Goal: Transaction & Acquisition: Purchase product/service

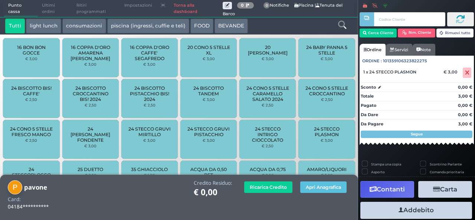
click at [342, 23] on icon at bounding box center [342, 25] width 8 height 8
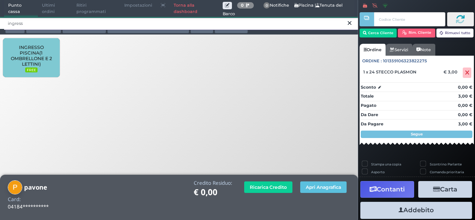
type input "ingress"
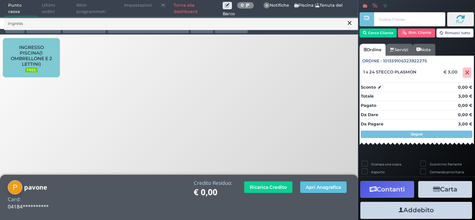
click at [52, 55] on span "INGRESSO PISCINA(1 OMBRELLONE E 2 LETTINI)" at bounding box center [31, 56] width 44 height 22
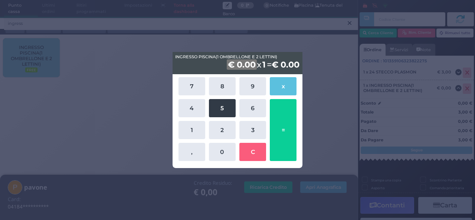
click at [222, 112] on button "5" at bounding box center [222, 108] width 27 height 18
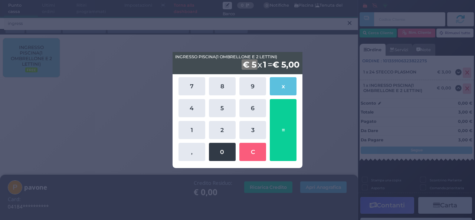
click at [226, 152] on button "0" at bounding box center [222, 152] width 27 height 18
click at [273, 135] on button "=" at bounding box center [283, 130] width 27 height 62
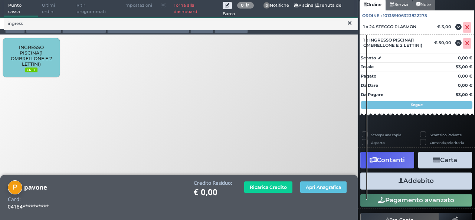
scroll to position [66, 0]
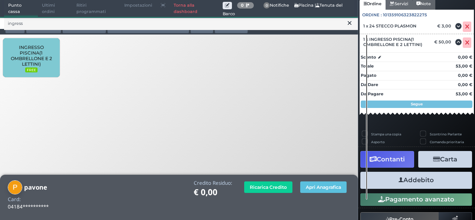
click at [417, 184] on button "Addebito" at bounding box center [416, 180] width 112 height 17
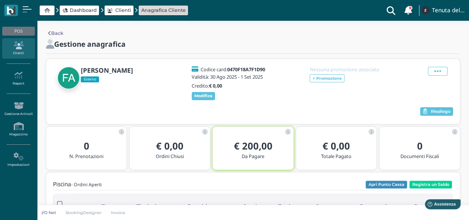
click at [16, 42] on icon at bounding box center [18, 45] width 32 height 8
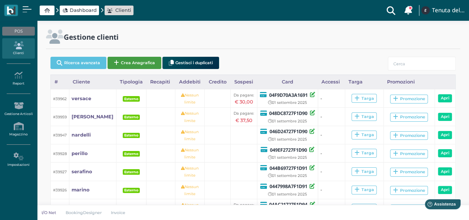
click at [137, 57] on button "Crea Anagrafica" at bounding box center [135, 63] width 54 height 12
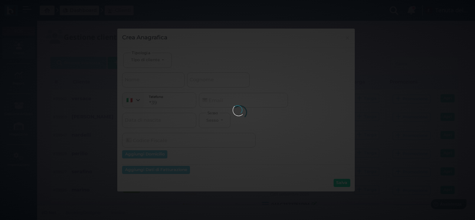
click at [154, 63] on body "Dashboard Clienti Clienti con sospeso Vi sono 108 clienti che hanno un sospeso …" at bounding box center [237, 110] width 475 height 220
select select
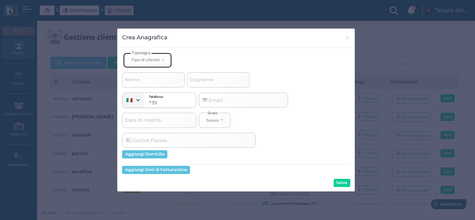
click at [165, 60] on button "Tipo di cliente" at bounding box center [147, 60] width 48 height 15
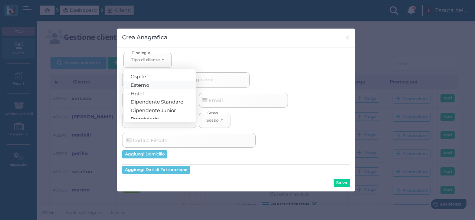
click at [159, 85] on link "Esterno" at bounding box center [160, 84] width 72 height 9
select select "[object Object]"
select select
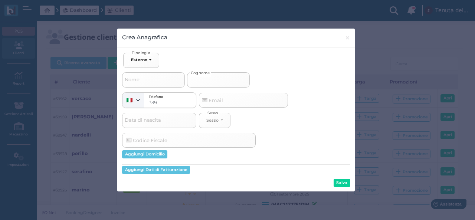
click at [234, 85] on input "Cognome" at bounding box center [218, 79] width 63 height 15
type input "p"
select select
type input "pa"
select select
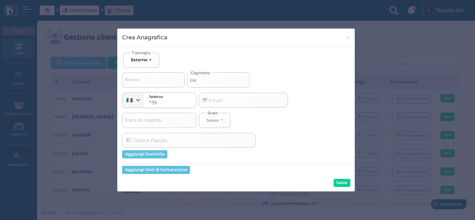
type input "pav"
select select
type input "pavo"
select select
type input "pavon"
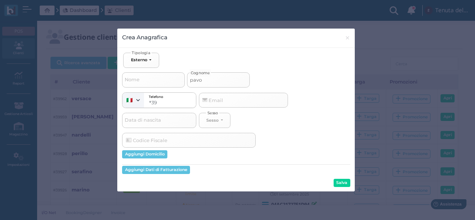
select select
type input "pavone"
select select
type input "pavone"
click at [340, 184] on button "Salva" at bounding box center [341, 183] width 17 height 8
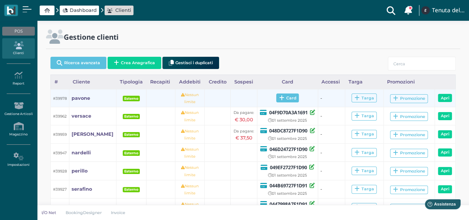
click at [282, 101] on span "Card" at bounding box center [287, 97] width 23 height 9
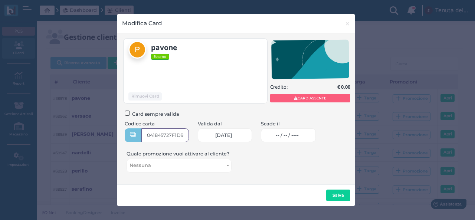
type input "041845727F1D91"
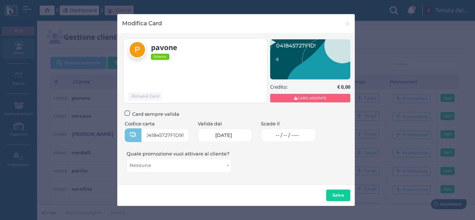
click at [299, 133] on span "-- / -- / ----" at bounding box center [287, 135] width 23 height 6
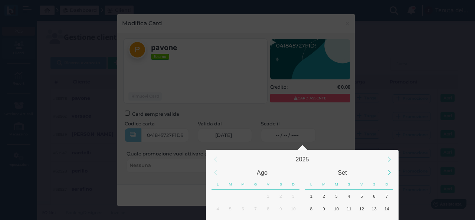
scroll to position [69, 0]
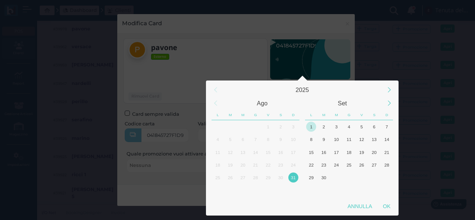
click at [313, 126] on div "1" at bounding box center [311, 127] width 10 height 10
click at [392, 207] on div "OK" at bounding box center [386, 206] width 19 height 13
type input "01/09/2025"
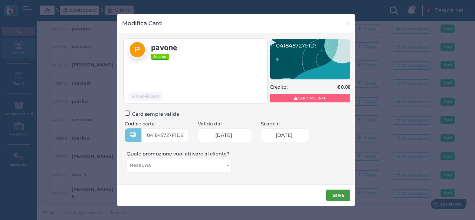
scroll to position [0, 31]
click at [338, 194] on b "Salva" at bounding box center [337, 194] width 11 height 5
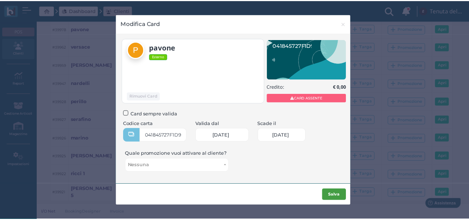
scroll to position [0, 0]
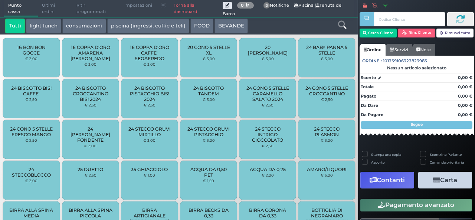
click at [179, 10] on link "Torna alla dashboard" at bounding box center [195, 8] width 53 height 17
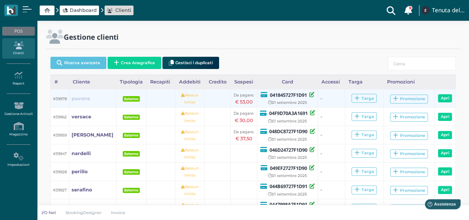
click at [84, 98] on b "pavone" at bounding box center [81, 99] width 19 height 6
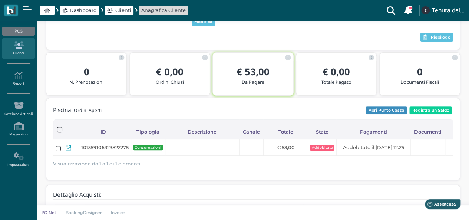
scroll to position [111, 0]
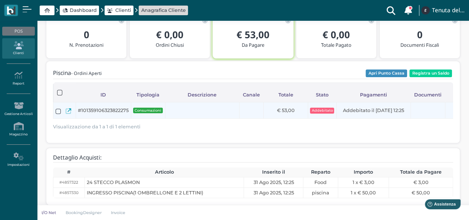
click at [89, 112] on span "#101359106323822275" at bounding box center [103, 110] width 51 height 7
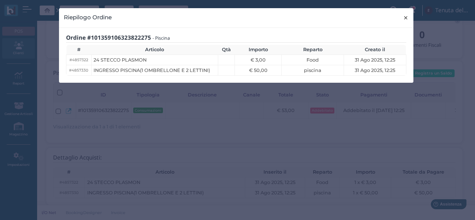
click at [407, 17] on span "×" at bounding box center [406, 18] width 6 height 10
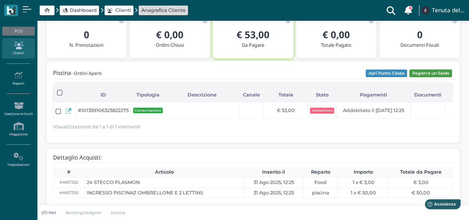
click at [428, 72] on button "Registra un Saldo" at bounding box center [430, 73] width 43 height 8
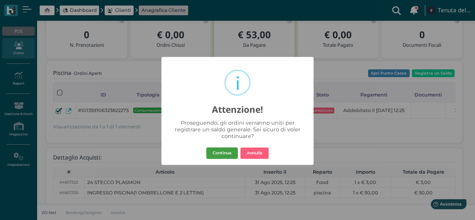
click at [219, 154] on button "Continua" at bounding box center [222, 153] width 32 height 12
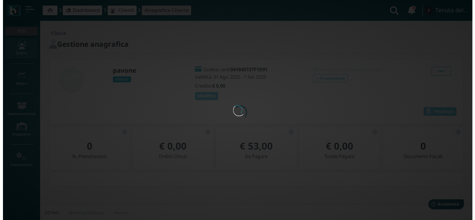
scroll to position [0, 0]
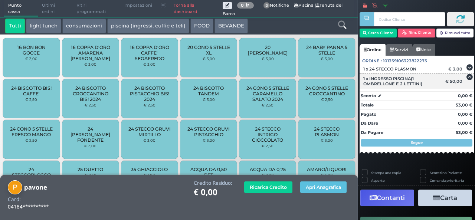
click at [466, 77] on icon at bounding box center [469, 77] width 6 height 0
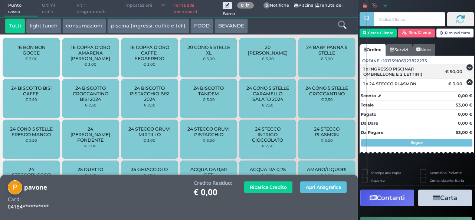
click at [460, 69] on div "€ 50,00" at bounding box center [455, 71] width 22 height 5
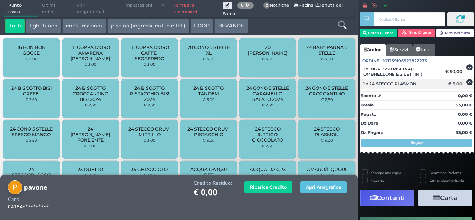
click at [380, 86] on div "1 x 24 STECCO PLASMON € 3,00" at bounding box center [416, 84] width 114 height 10
click at [466, 83] on icon at bounding box center [469, 82] width 6 height 0
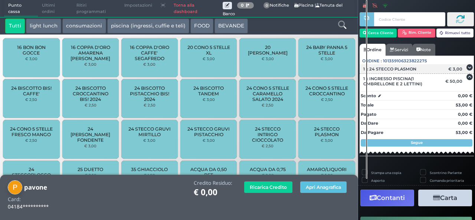
click at [466, 68] on icon at bounding box center [469, 68] width 6 height 0
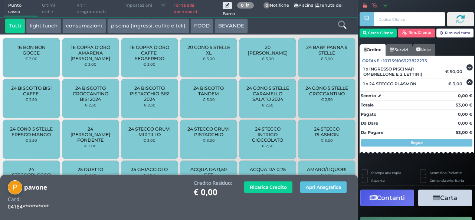
click at [177, 3] on link "Torna alla dashboard" at bounding box center [195, 8] width 53 height 17
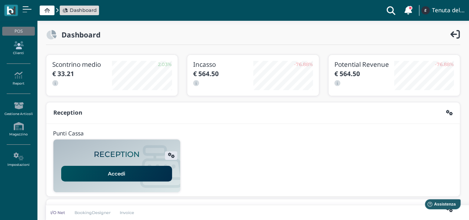
click at [18, 42] on icon at bounding box center [18, 45] width 32 height 8
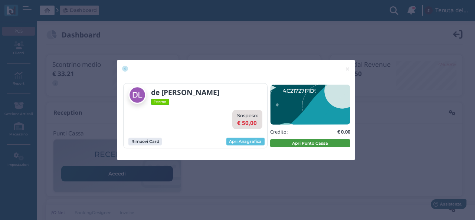
click at [308, 144] on button "Apri Punto Cassa" at bounding box center [310, 143] width 80 height 8
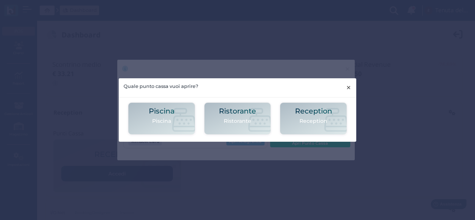
click at [350, 86] on span "×" at bounding box center [349, 88] width 6 height 10
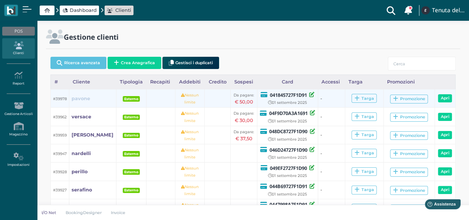
click at [76, 101] on link "pavone" at bounding box center [81, 98] width 19 height 7
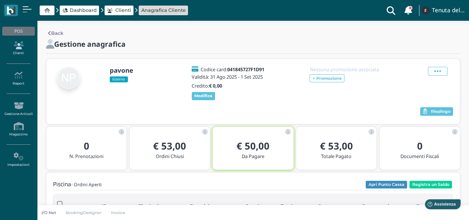
click at [25, 49] on icon at bounding box center [18, 45] width 32 height 8
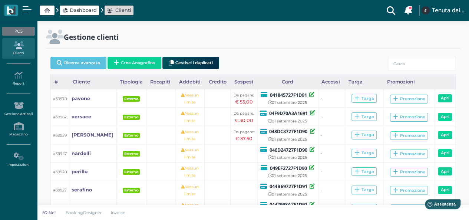
click at [89, 6] on span "Dashboard" at bounding box center [79, 11] width 39 height 10
click at [79, 11] on span "Dashboard" at bounding box center [83, 10] width 27 height 7
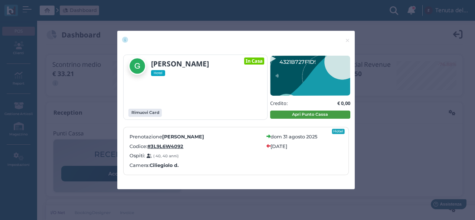
click at [325, 115] on button "Apri Punto Cassa" at bounding box center [310, 115] width 80 height 8
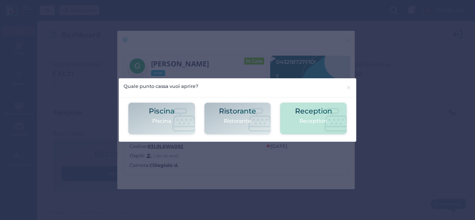
click at [310, 119] on p "Reception" at bounding box center [313, 121] width 37 height 8
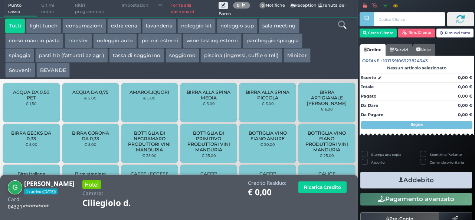
click at [343, 24] on icon at bounding box center [342, 25] width 8 height 8
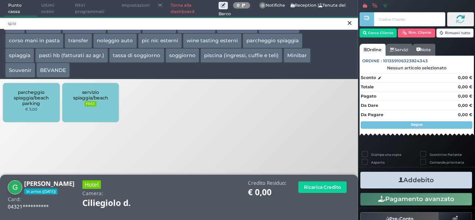
type input "spia"
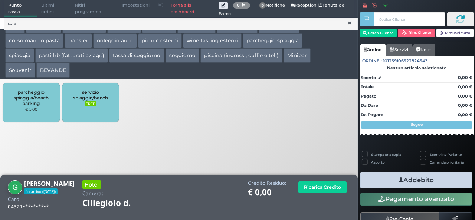
click at [89, 100] on span "servizio spiaggia/beach" at bounding box center [90, 94] width 44 height 11
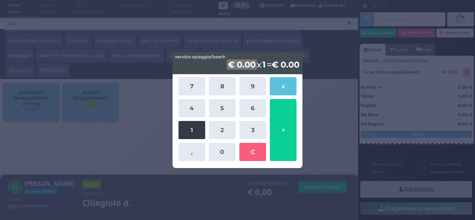
click at [188, 128] on button "1" at bounding box center [191, 130] width 27 height 18
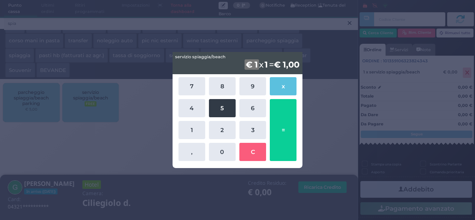
click at [215, 108] on button "5" at bounding box center [222, 108] width 27 height 18
click at [293, 115] on button "=" at bounding box center [283, 130] width 27 height 62
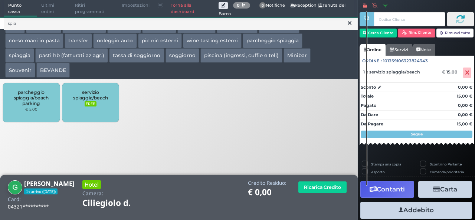
scroll to position [20, 0]
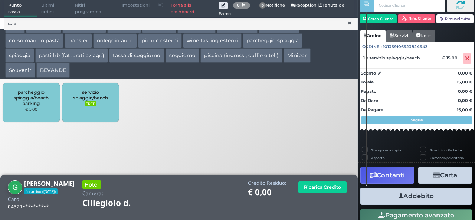
click at [432, 195] on button "Addebito" at bounding box center [416, 196] width 112 height 17
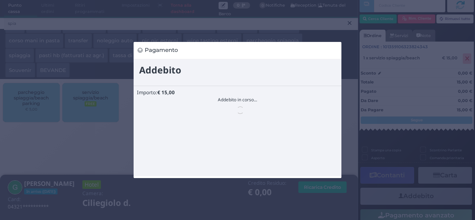
scroll to position [0, 0]
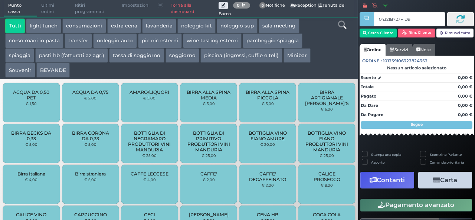
type input "04321B727F1D95"
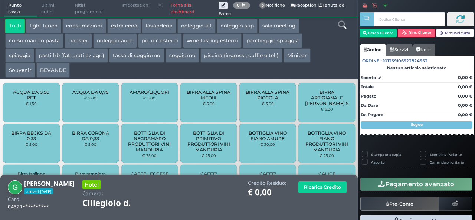
click at [269, 40] on button "parcheggio spiaggia" at bounding box center [273, 40] width 60 height 15
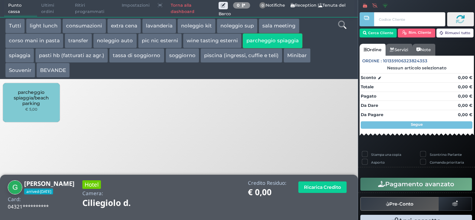
click at [34, 108] on small "€ 5,00" at bounding box center [31, 109] width 12 height 4
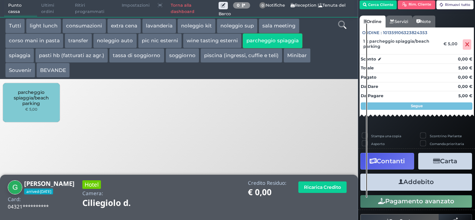
scroll to position [42, 0]
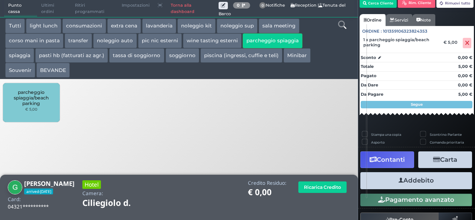
click at [409, 180] on button "Addebito" at bounding box center [416, 180] width 112 height 17
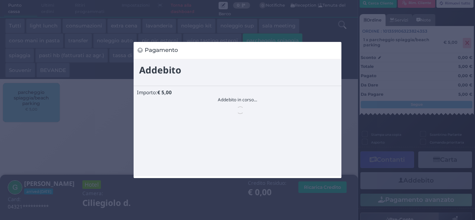
scroll to position [0, 0]
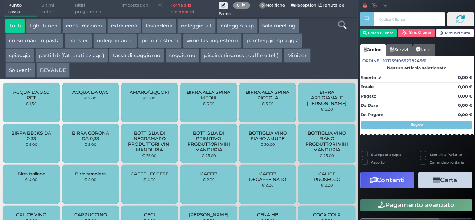
click at [174, 10] on link "Torna alla dashboard" at bounding box center [193, 8] width 52 height 17
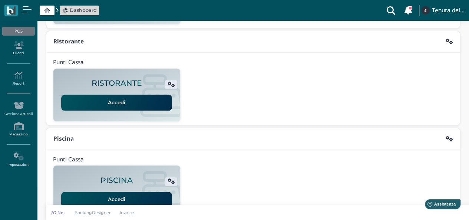
scroll to position [190, 0]
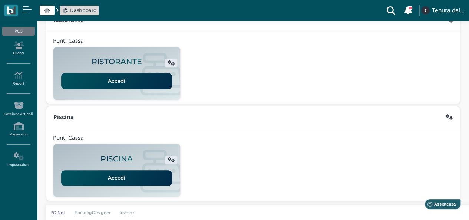
click at [130, 177] on link "Accedi" at bounding box center [116, 178] width 111 height 16
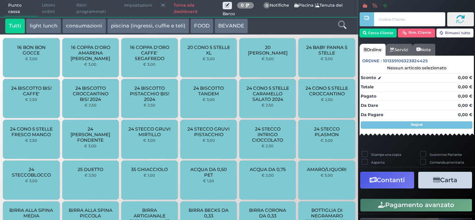
click at [246, 124] on div "24 STECCO INTRIGO CIOCCOLATO € 2,50" at bounding box center [267, 139] width 56 height 39
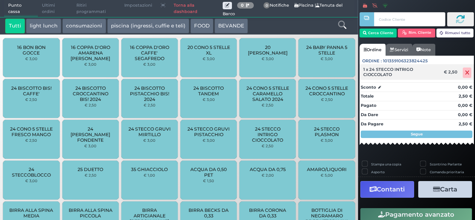
click at [465, 73] on icon at bounding box center [467, 73] width 4 height 0
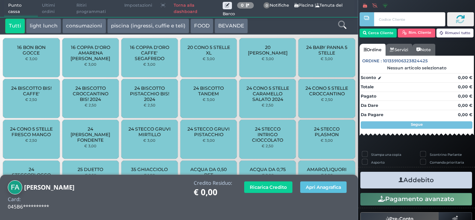
click at [341, 24] on icon at bounding box center [342, 25] width 8 height 8
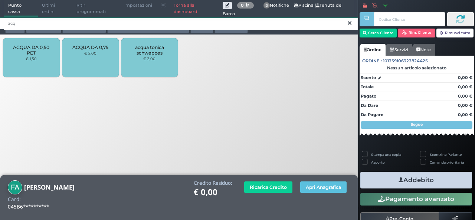
type input "acq"
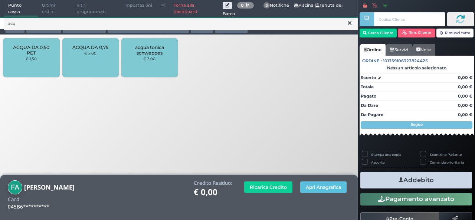
click at [36, 63] on div "ACQUA DA 0,50 PET € 1,50" at bounding box center [31, 57] width 56 height 39
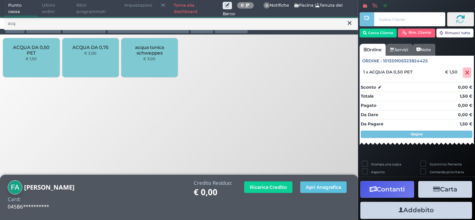
click at [36, 63] on div "ACQUA DA 0,50 PET € 1,50" at bounding box center [31, 57] width 56 height 39
click at [35, 63] on div "ACQUA DA 0,50 PET € 1,50" at bounding box center [31, 57] width 56 height 39
click at [349, 26] on icon at bounding box center [350, 22] width 4 height 7
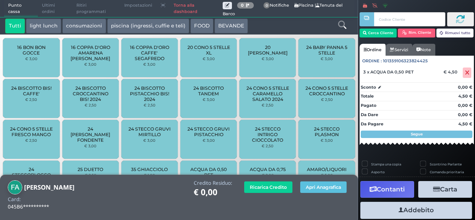
click at [346, 26] on icon at bounding box center [342, 25] width 8 height 8
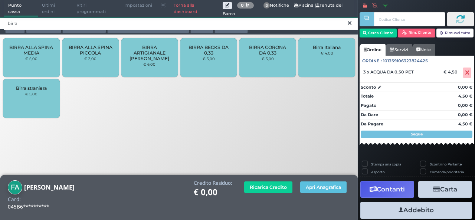
type input "birra"
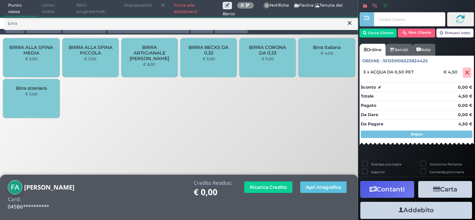
click at [46, 46] on span "BIRRA ALLA SPINA MEDIA" at bounding box center [31, 50] width 44 height 11
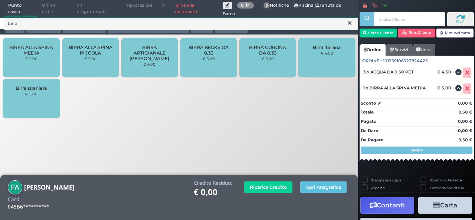
click at [349, 23] on icon at bounding box center [350, 22] width 4 height 7
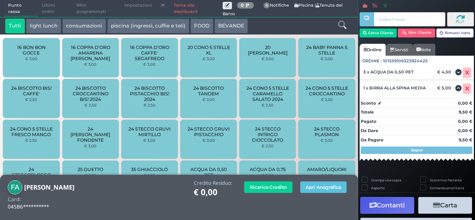
click at [344, 23] on icon at bounding box center [342, 25] width 8 height 8
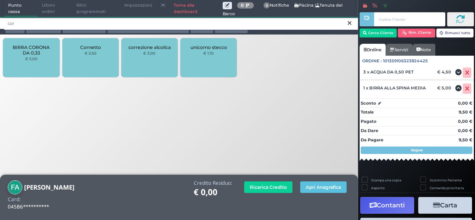
type input "cor"
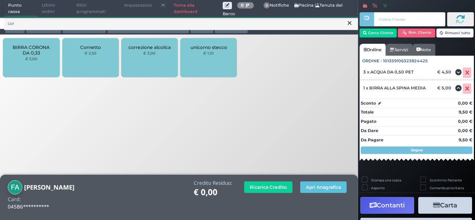
click at [23, 49] on span "BIRRA CORONA DA 0,33" at bounding box center [31, 50] width 44 height 11
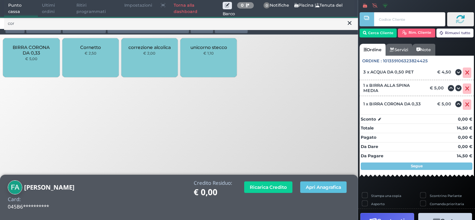
click at [23, 49] on span "BIRRA CORONA DA 0,33" at bounding box center [31, 50] width 44 height 11
click at [350, 23] on icon at bounding box center [350, 22] width 4 height 7
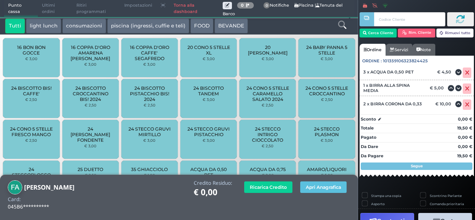
click at [345, 24] on icon at bounding box center [342, 25] width 8 height 8
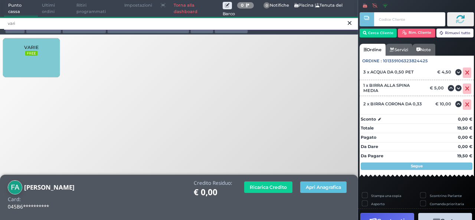
type input "vari"
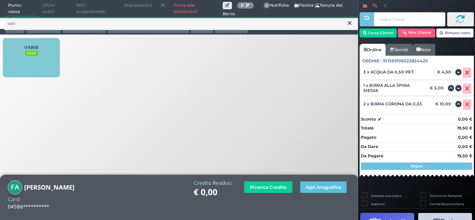
click at [41, 63] on div "VARIE FREE" at bounding box center [31, 57] width 56 height 39
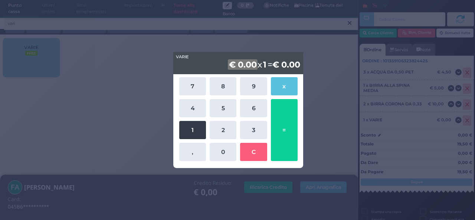
click at [202, 127] on button "1" at bounding box center [192, 130] width 27 height 18
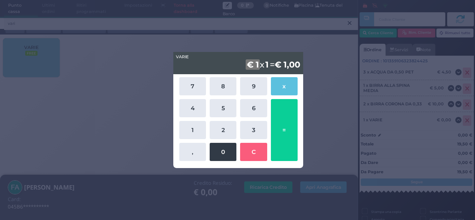
click at [224, 152] on button "0" at bounding box center [223, 152] width 27 height 18
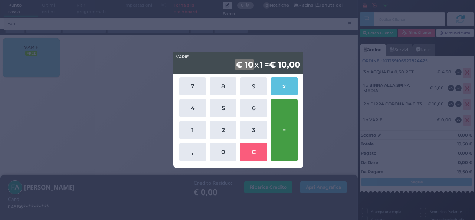
click at [275, 149] on button "=" at bounding box center [284, 130] width 27 height 62
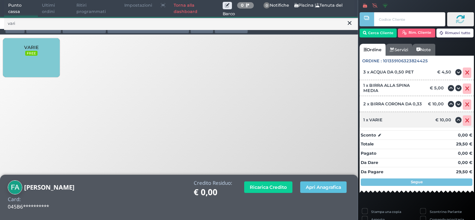
click at [465, 121] on icon at bounding box center [467, 121] width 4 height 0
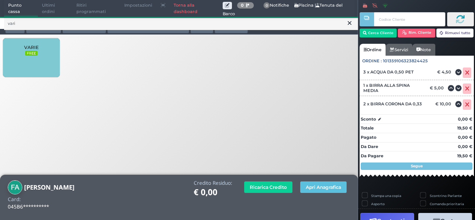
click at [39, 59] on div "VARIE FREE" at bounding box center [31, 57] width 56 height 39
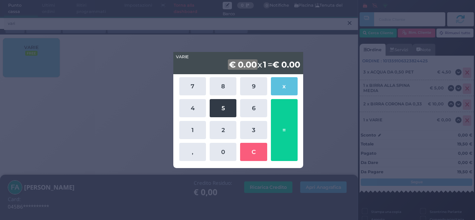
click at [223, 109] on button "5" at bounding box center [223, 108] width 27 height 18
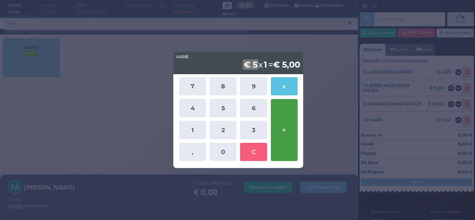
click at [281, 131] on button "=" at bounding box center [284, 130] width 27 height 62
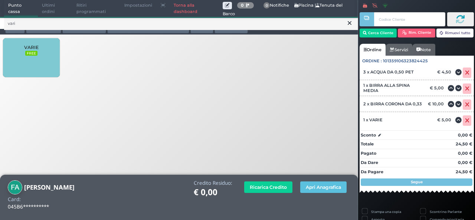
click at [49, 53] on div "VARIE FREE" at bounding box center [31, 57] width 56 height 39
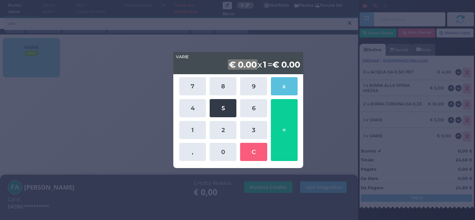
click at [227, 113] on button "5" at bounding box center [223, 108] width 27 height 18
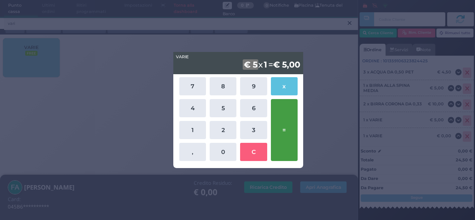
click at [283, 135] on button "=" at bounding box center [284, 130] width 27 height 62
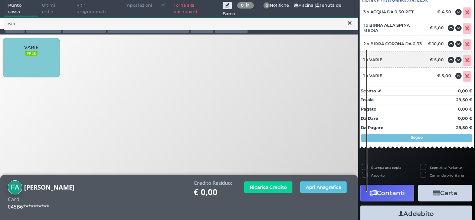
scroll to position [120, 0]
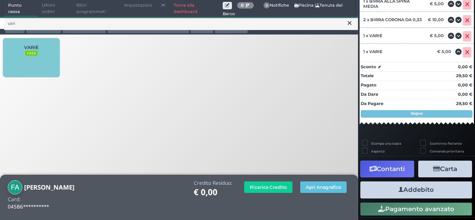
click at [408, 188] on button "Addebito" at bounding box center [416, 189] width 112 height 17
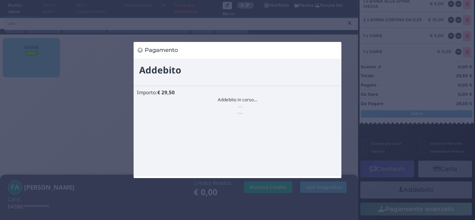
scroll to position [0, 0]
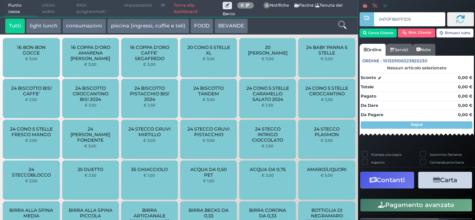
type input "0470F18A7F1D90"
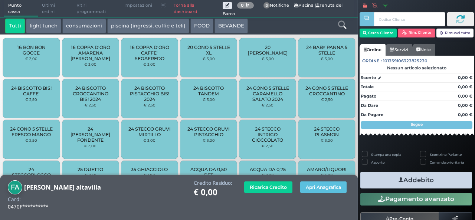
click at [342, 25] on icon at bounding box center [342, 25] width 8 height 8
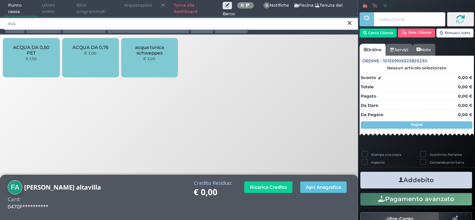
type input "acq"
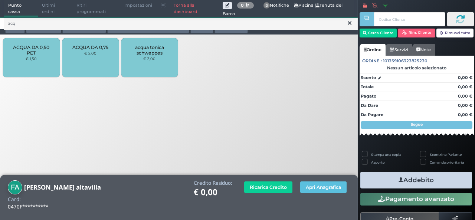
click at [145, 46] on span "acqua tonica schweppes" at bounding box center [150, 50] width 44 height 11
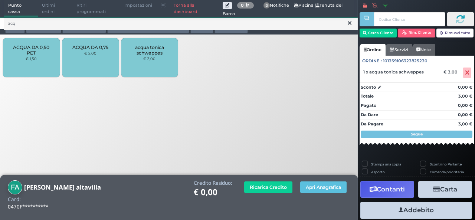
click at [148, 52] on span "acqua tonica schweppes" at bounding box center [150, 50] width 44 height 11
click at [350, 25] on icon at bounding box center [350, 22] width 4 height 7
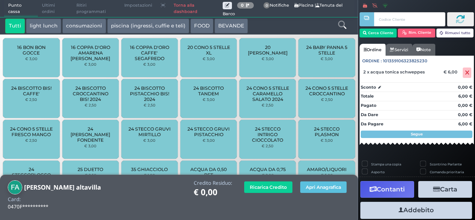
click at [343, 24] on icon at bounding box center [342, 25] width 8 height 8
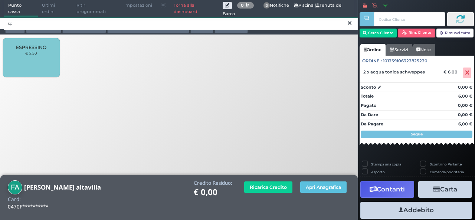
type input "s"
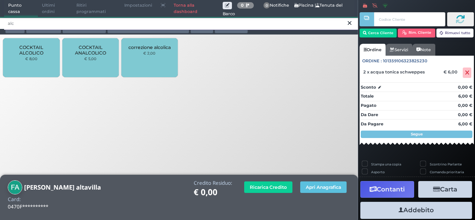
type input "alc"
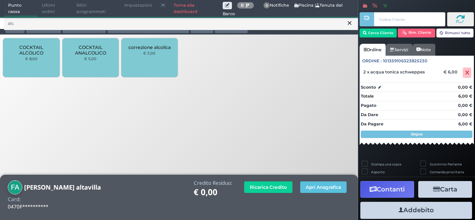
click at [29, 64] on div "COCKTAIL ALCOLICO € 8,00" at bounding box center [31, 57] width 56 height 39
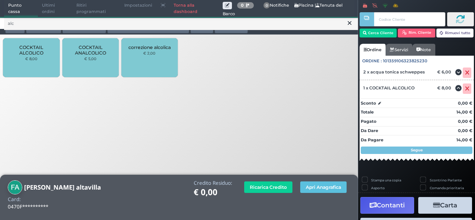
click at [29, 64] on div "COCKTAIL ALCOLICO € 8,00" at bounding box center [31, 57] width 56 height 39
click at [348, 25] on icon at bounding box center [350, 22] width 4 height 7
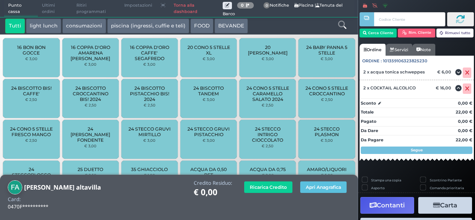
click at [345, 24] on icon at bounding box center [342, 25] width 8 height 8
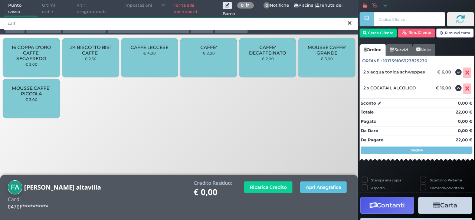
type input "caff"
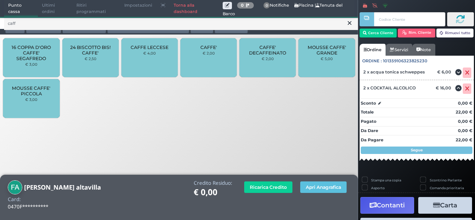
click at [199, 58] on div "CAFFE' € 2,00" at bounding box center [208, 57] width 56 height 39
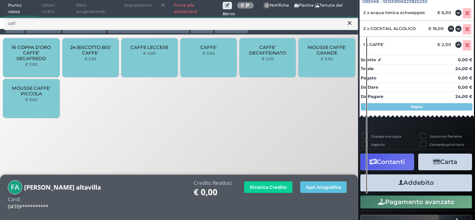
scroll to position [86, 0]
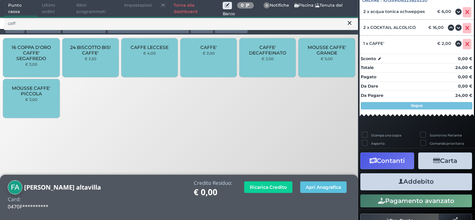
click at [394, 180] on button "Addebito" at bounding box center [416, 181] width 112 height 17
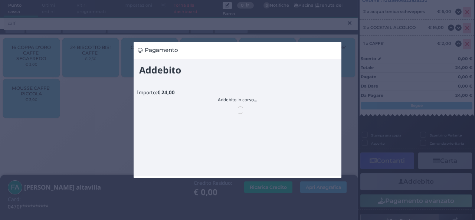
scroll to position [0, 0]
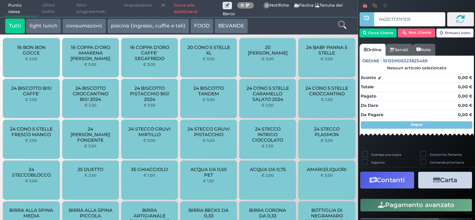
type input "0422C1727F1D90"
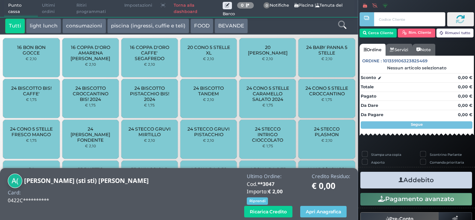
click at [346, 26] on div at bounding box center [342, 26] width 30 height 15
click at [343, 24] on icon at bounding box center [342, 25] width 8 height 8
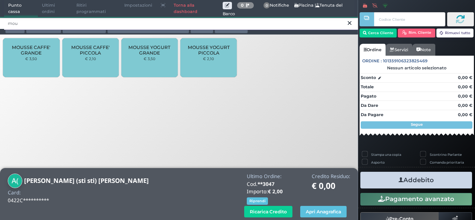
type input "mou"
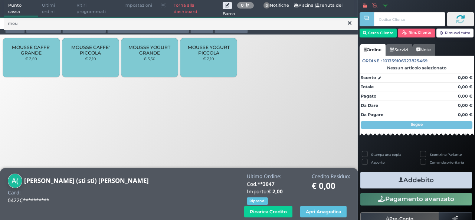
click at [93, 51] on span "MOUSSE CAFFE' PICCOLA" at bounding box center [90, 50] width 44 height 11
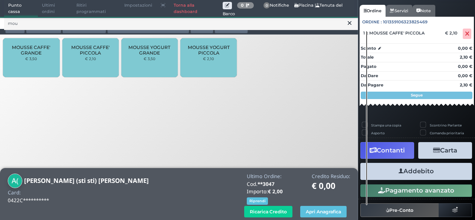
scroll to position [56, 0]
click at [380, 175] on button "Addebito" at bounding box center [416, 171] width 112 height 17
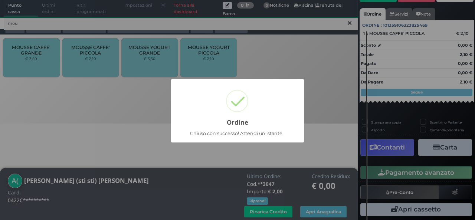
scroll to position [52, 0]
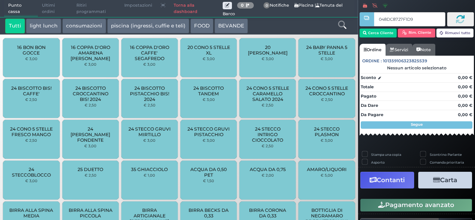
type input "048DC8727F1D90"
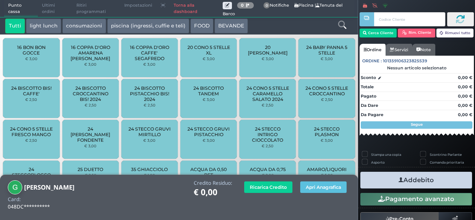
click at [344, 26] on icon at bounding box center [342, 25] width 8 height 8
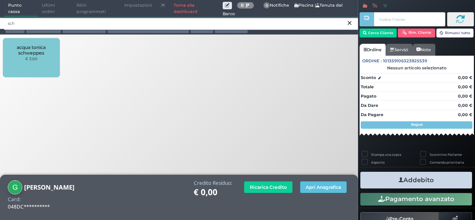
type input "sch"
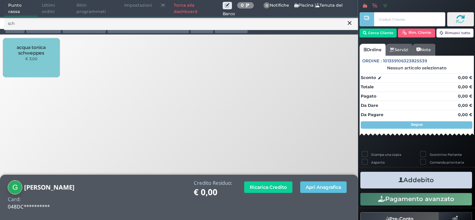
click at [24, 51] on span "acqua tonica schweppes" at bounding box center [31, 50] width 44 height 11
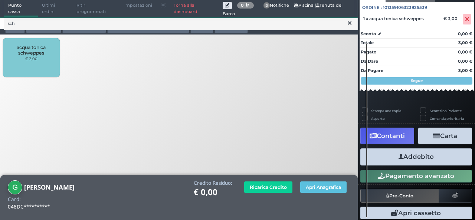
scroll to position [78, 0]
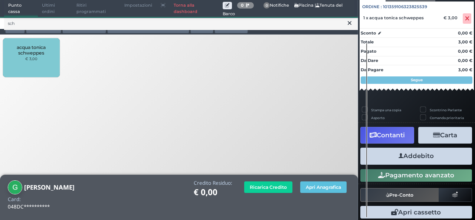
click at [428, 160] on button "Addebito" at bounding box center [416, 156] width 112 height 17
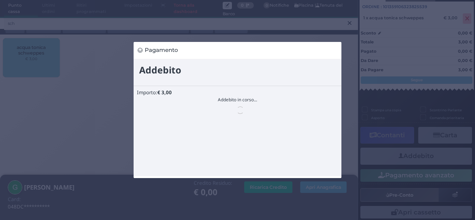
scroll to position [0, 0]
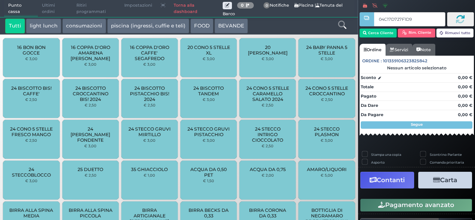
type input "04C17D727F1D90"
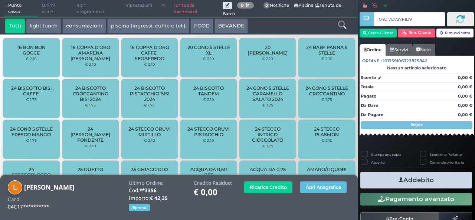
type input "04C17D727F1D90"
click at [342, 29] on icon at bounding box center [342, 25] width 8 height 8
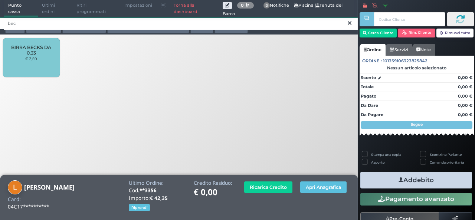
type input "bec"
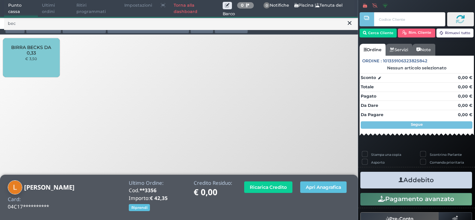
click at [7, 60] on div "BIRRA BECKS DA 0,33 € 3,50" at bounding box center [31, 57] width 56 height 39
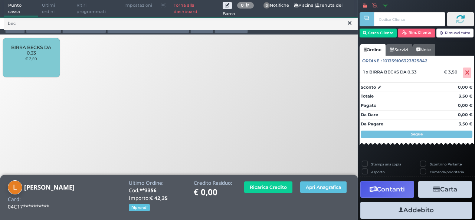
click at [37, 63] on div "BIRRA BECKS DA 0,33 € 3,50" at bounding box center [31, 57] width 56 height 39
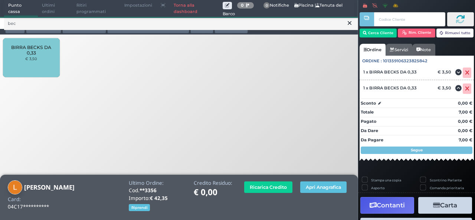
click at [37, 63] on div "BIRRA BECKS DA 0,33 € 3,50" at bounding box center [31, 57] width 56 height 39
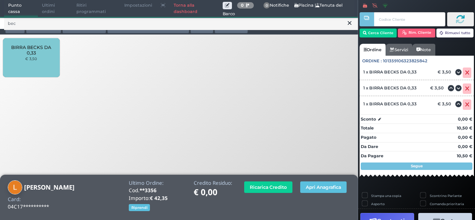
click at [348, 22] on icon at bounding box center [350, 22] width 4 height 7
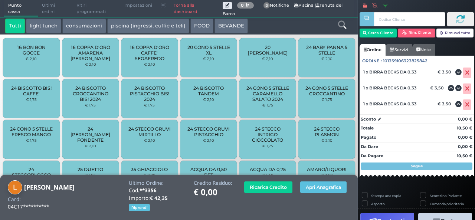
click at [339, 23] on icon at bounding box center [342, 25] width 8 height 8
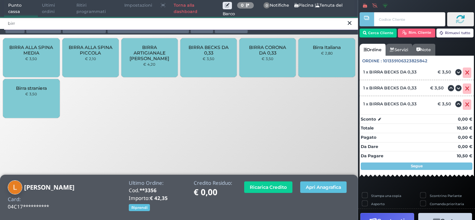
type input "birr"
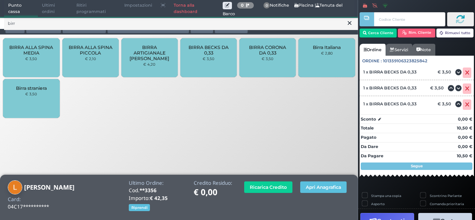
click at [42, 60] on div "BIRRA ALLA SPINA MEDIA € 3,50" at bounding box center [31, 57] width 56 height 39
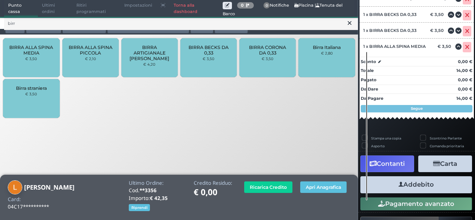
scroll to position [108, 0]
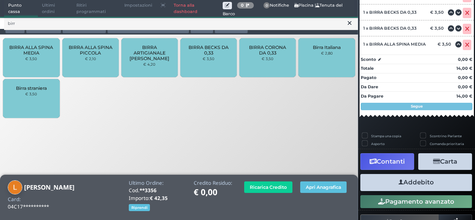
click at [404, 182] on button "Addebito" at bounding box center [416, 182] width 112 height 17
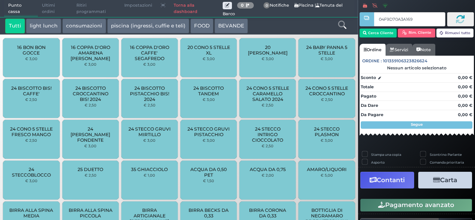
type input "04F9D70A3A1691"
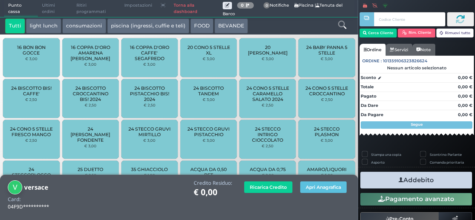
click at [42, 30] on button "light lunch" at bounding box center [43, 26] width 35 height 15
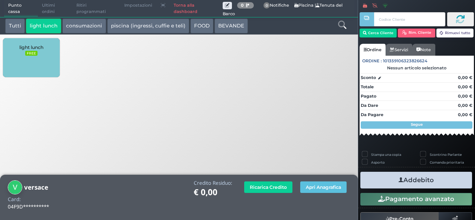
click at [42, 30] on button "light lunch" at bounding box center [43, 26] width 35 height 15
click at [29, 56] on div "light lunch FREE" at bounding box center [31, 57] width 56 height 39
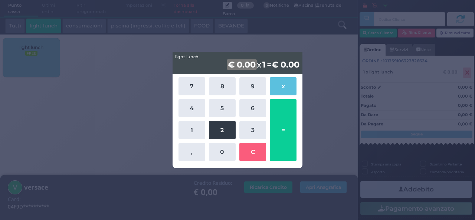
click at [223, 129] on button "2" at bounding box center [222, 130] width 27 height 18
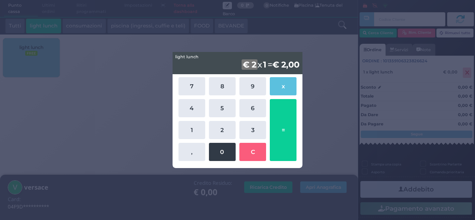
click at [223, 151] on button "0" at bounding box center [222, 152] width 27 height 18
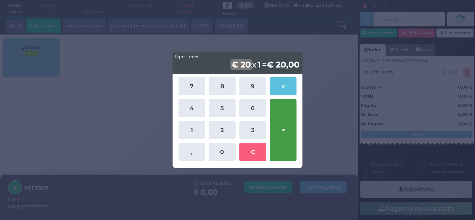
click at [287, 144] on button "=" at bounding box center [283, 130] width 27 height 62
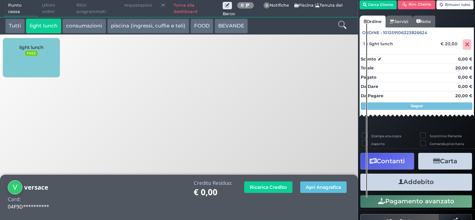
scroll to position [42, 0]
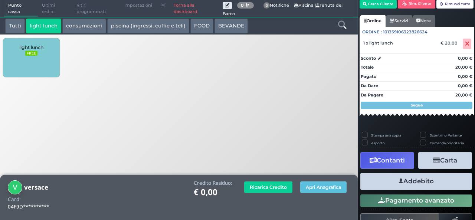
click at [402, 185] on button "Addebito" at bounding box center [416, 181] width 112 height 17
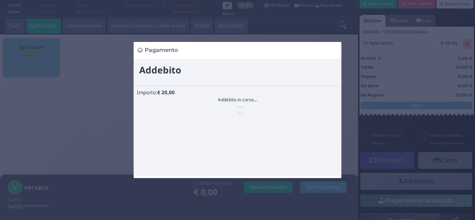
scroll to position [0, 0]
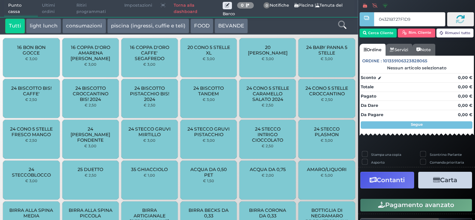
type input "04321B727F1D95"
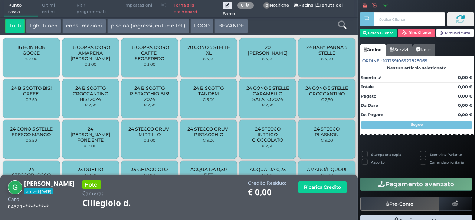
click at [49, 25] on button "light lunch" at bounding box center [43, 26] width 35 height 15
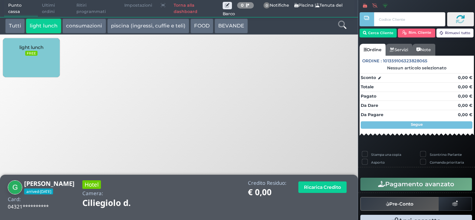
click at [43, 49] on span "light lunch" at bounding box center [31, 48] width 24 height 6
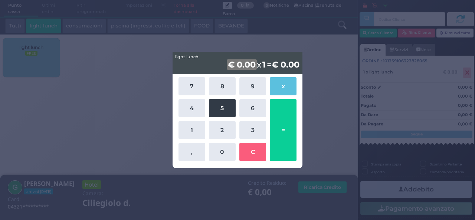
click at [224, 113] on button "5" at bounding box center [222, 108] width 27 height 18
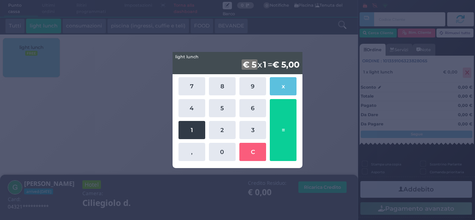
click at [194, 130] on button "1" at bounding box center [191, 130] width 27 height 18
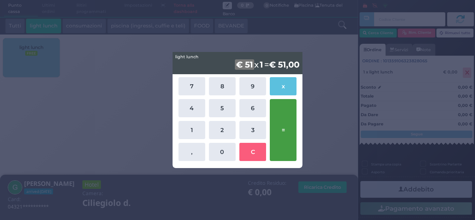
click at [277, 143] on button "=" at bounding box center [283, 130] width 27 height 62
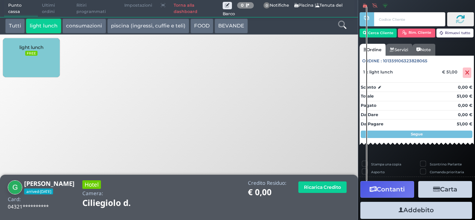
scroll to position [82, 0]
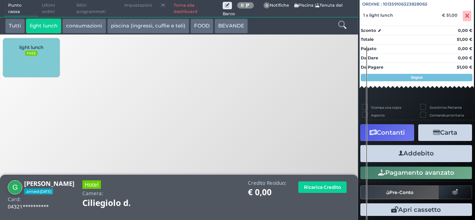
click at [417, 153] on button "Addebito" at bounding box center [416, 153] width 112 height 17
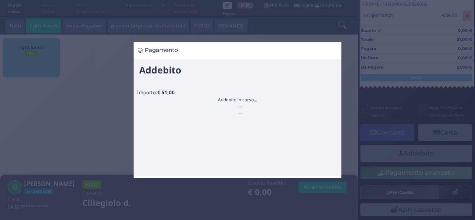
scroll to position [0, 0]
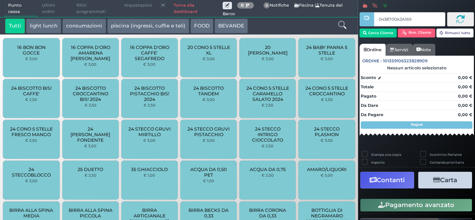
type input "0438700A3A1691"
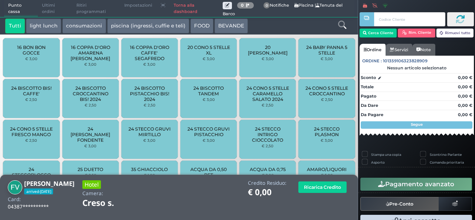
click at [342, 26] on icon at bounding box center [342, 25] width 8 height 8
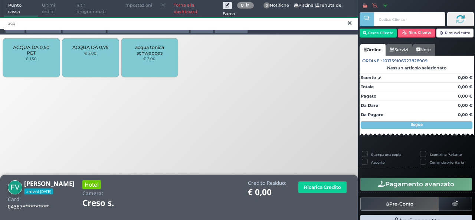
type input "acq"
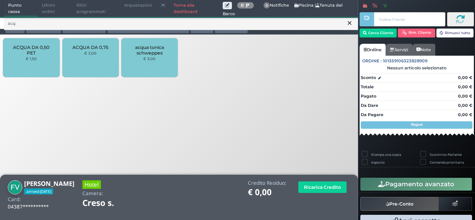
click at [38, 68] on div "ACQUA DA 0,50 PET € 1,50" at bounding box center [31, 57] width 56 height 39
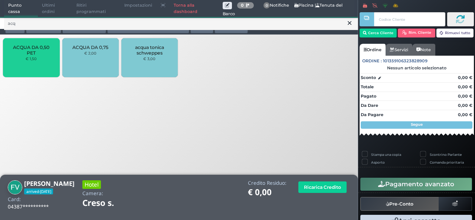
click at [37, 66] on div "ACQUA DA 0,50 PET € 1,50" at bounding box center [31, 57] width 56 height 39
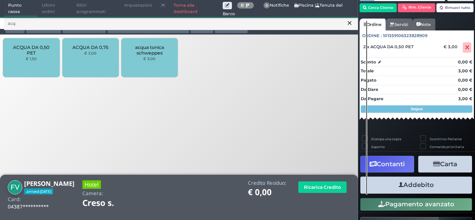
scroll to position [36, 0]
click at [431, 190] on button "Addebito" at bounding box center [416, 185] width 112 height 17
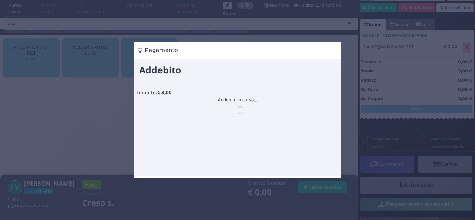
scroll to position [0, 0]
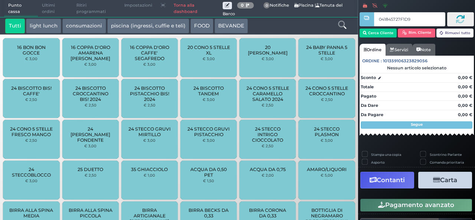
type input "041845727F1D91"
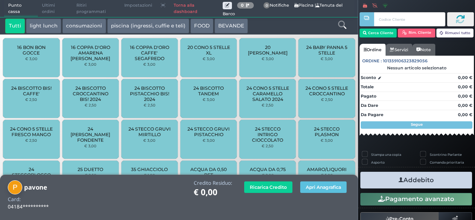
click at [48, 23] on button "light lunch" at bounding box center [43, 26] width 35 height 15
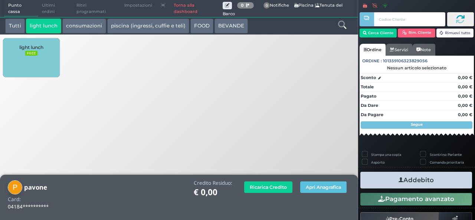
click at [6, 65] on div "light lunch FREE" at bounding box center [31, 57] width 56 height 39
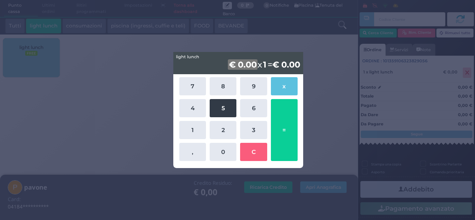
click at [220, 113] on button "5" at bounding box center [223, 108] width 27 height 18
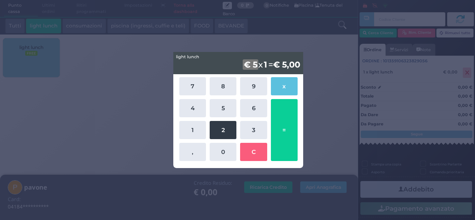
click at [221, 124] on button "2" at bounding box center [223, 130] width 27 height 18
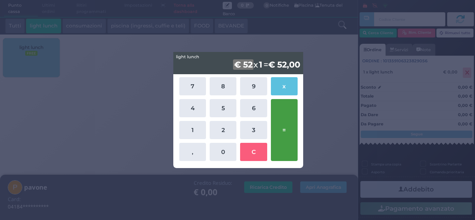
click at [281, 126] on button "=" at bounding box center [284, 130] width 27 height 62
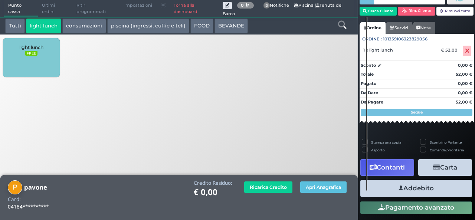
scroll to position [32, 0]
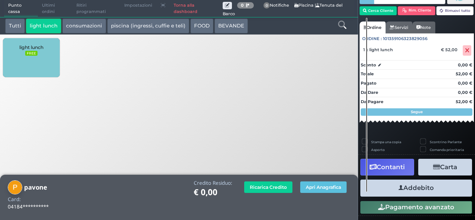
click at [439, 187] on button "Addebito" at bounding box center [416, 188] width 112 height 17
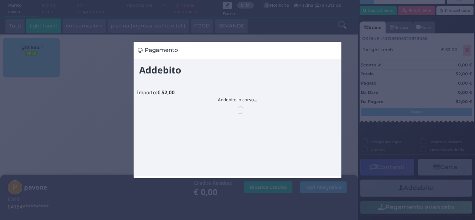
scroll to position [0, 0]
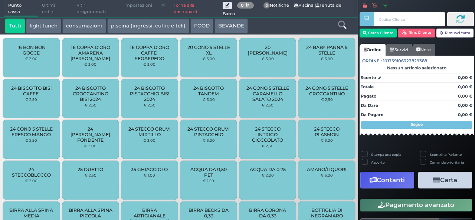
click at [340, 27] on icon at bounding box center [342, 25] width 8 height 8
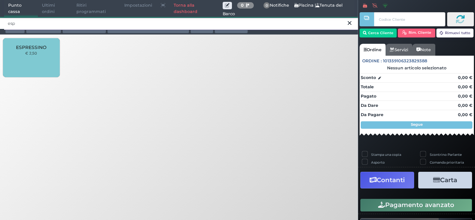
type input "esp"
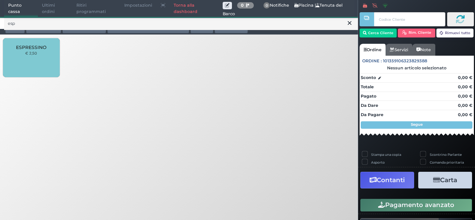
click at [349, 23] on icon at bounding box center [350, 22] width 4 height 7
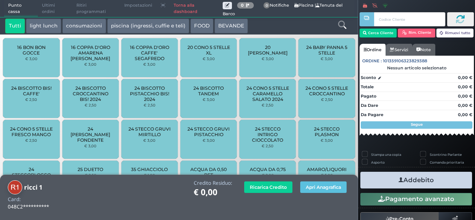
click at [48, 27] on button "light lunch" at bounding box center [43, 26] width 35 height 15
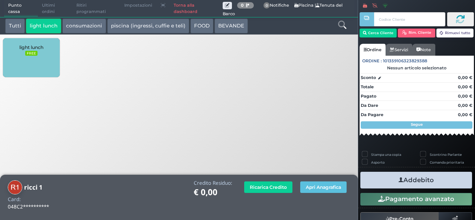
click at [30, 75] on div "light lunch FREE" at bounding box center [31, 57] width 56 height 39
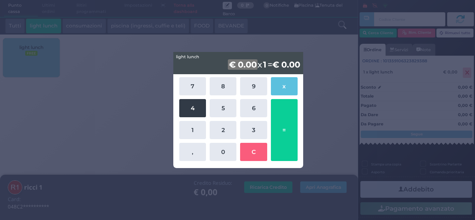
click at [195, 112] on button "4" at bounding box center [192, 108] width 27 height 18
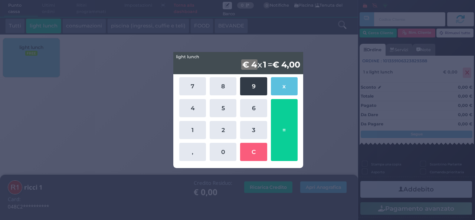
click at [251, 85] on button "9" at bounding box center [253, 86] width 27 height 18
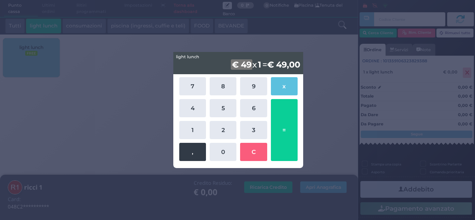
click at [192, 153] on button "," at bounding box center [192, 152] width 27 height 18
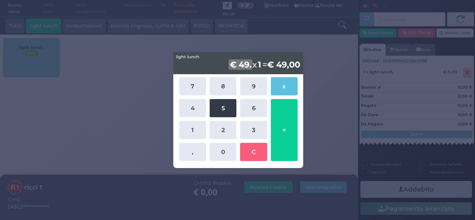
click at [225, 112] on button "5" at bounding box center [223, 108] width 27 height 18
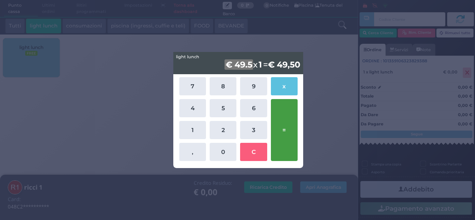
click at [287, 137] on button "=" at bounding box center [284, 130] width 27 height 62
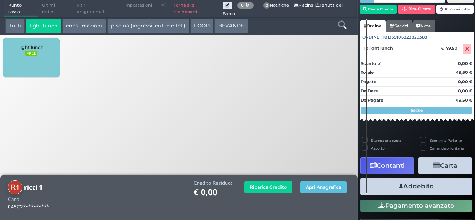
scroll to position [34, 0]
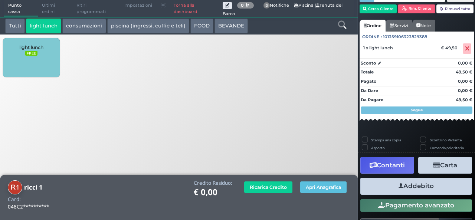
click at [422, 190] on button "Addebito" at bounding box center [416, 186] width 112 height 17
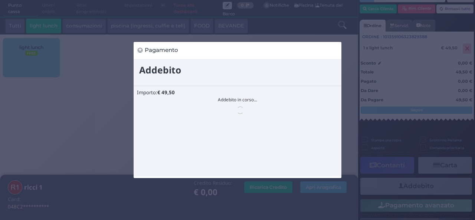
scroll to position [0, 0]
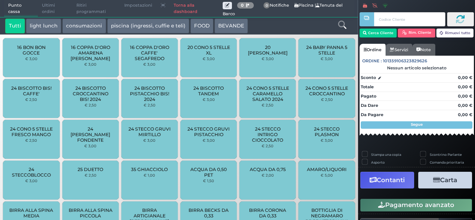
click at [52, 8] on span "Ultimi ordini" at bounding box center [55, 8] width 34 height 17
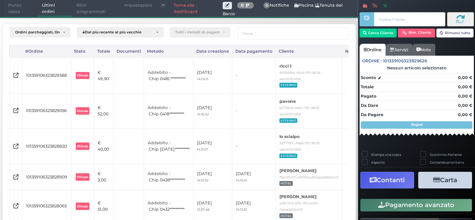
click at [15, 9] on span "Punto cassa" at bounding box center [21, 8] width 34 height 17
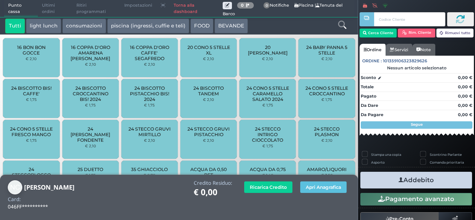
click at [332, 23] on div at bounding box center [342, 26] width 30 height 15
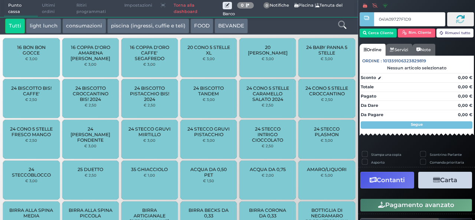
type input "041A09727F1D95"
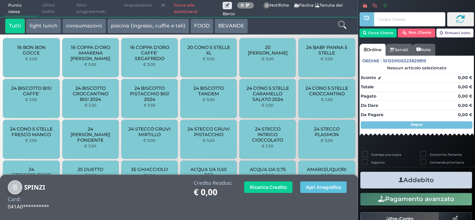
click at [50, 24] on button "light lunch" at bounding box center [43, 26] width 35 height 15
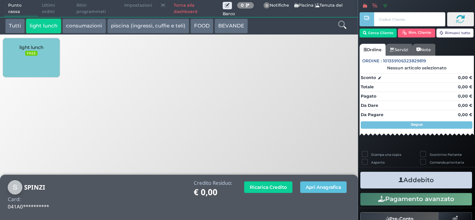
click at [38, 48] on span "light lunch" at bounding box center [31, 48] width 24 height 6
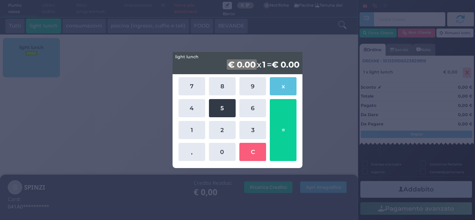
click at [220, 108] on button "5" at bounding box center [222, 108] width 27 height 18
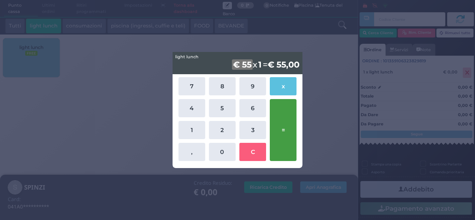
click at [280, 136] on button "=" at bounding box center [283, 130] width 27 height 62
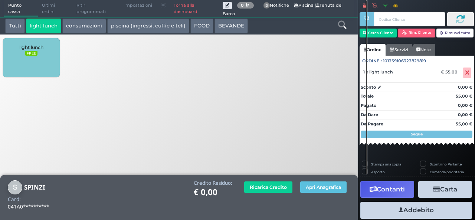
click at [402, 131] on div "Segue" at bounding box center [417, 134] width 112 height 7
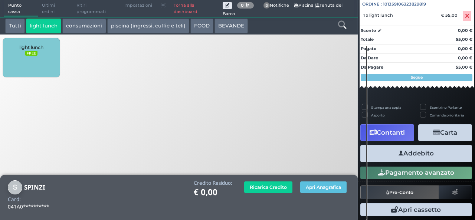
scroll to position [82, 0]
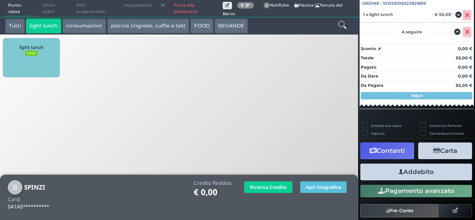
click at [399, 173] on button "Addebito" at bounding box center [416, 172] width 112 height 17
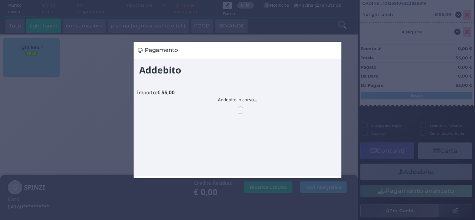
scroll to position [0, 0]
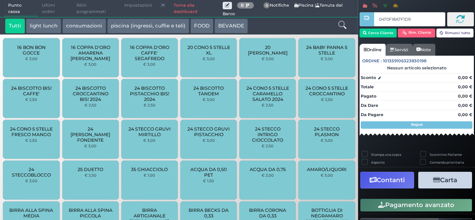
type input "0470F18A7F1D90"
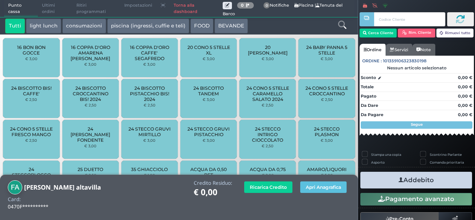
click at [343, 24] on icon at bounding box center [342, 25] width 8 height 8
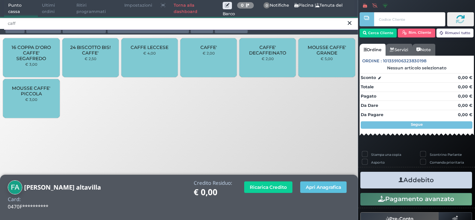
type input "caff"
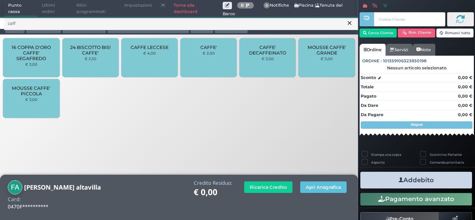
click at [220, 57] on div "CAFFE' € 2,00" at bounding box center [208, 57] width 56 height 39
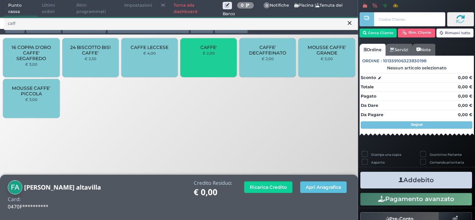
click at [220, 57] on div "CAFFE' € 2,00" at bounding box center [208, 57] width 56 height 39
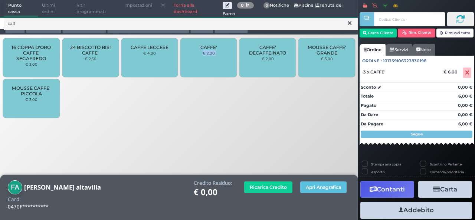
click at [220, 57] on div "CAFFE' € 2,00" at bounding box center [208, 57] width 56 height 39
click at [220, 58] on div "CAFFE' € 2,00" at bounding box center [208, 57] width 56 height 39
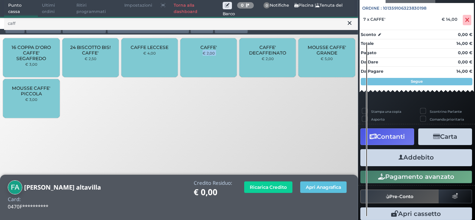
scroll to position [75, 0]
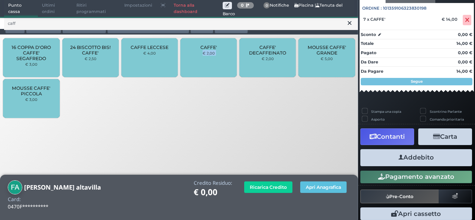
click at [406, 157] on button "Addebito" at bounding box center [416, 157] width 112 height 17
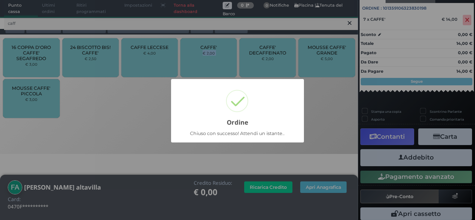
scroll to position [52, 0]
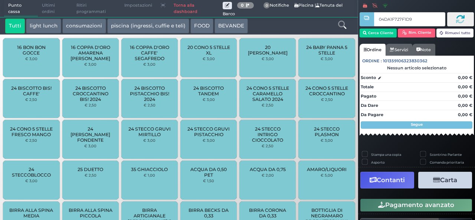
type input "04DA1F727F1D94"
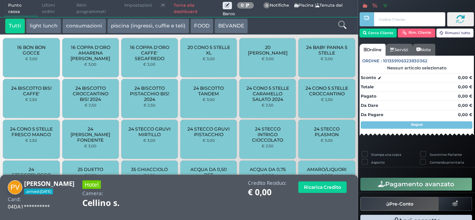
click at [44, 28] on button "light lunch" at bounding box center [43, 26] width 35 height 15
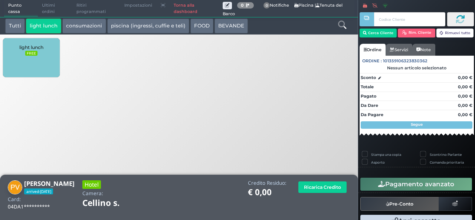
click at [40, 57] on div "light lunch FREE" at bounding box center [31, 57] width 56 height 39
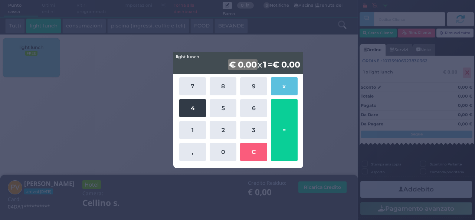
click at [195, 111] on button "4" at bounding box center [192, 108] width 27 height 18
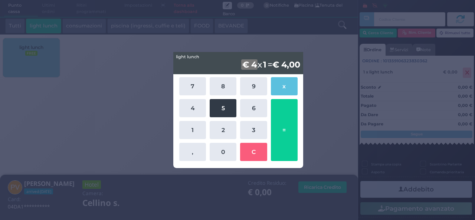
click at [220, 109] on button "5" at bounding box center [223, 108] width 27 height 18
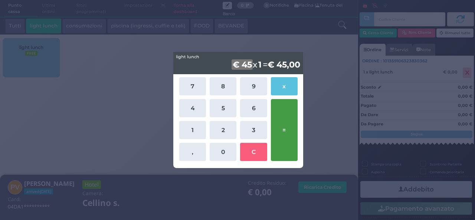
click at [283, 128] on button "=" at bounding box center [284, 130] width 27 height 62
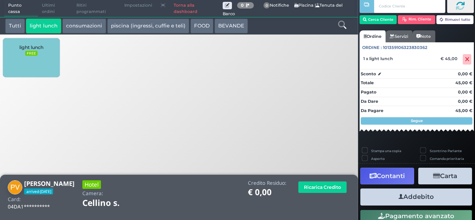
scroll to position [22, 0]
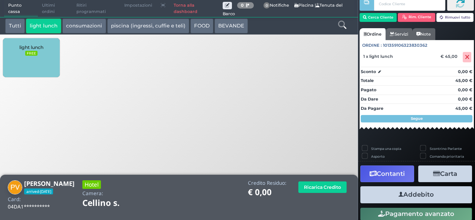
click at [407, 195] on button "Addebito" at bounding box center [416, 194] width 112 height 17
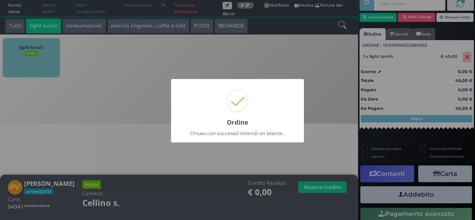
scroll to position [21, 0]
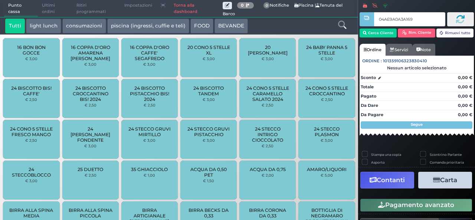
type input "04AE9A0A3A1695"
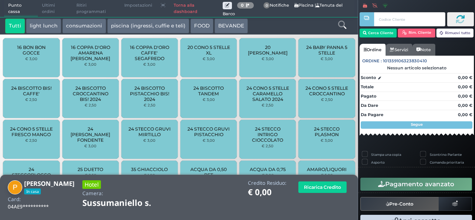
click at [52, 25] on button "light lunch" at bounding box center [43, 26] width 35 height 15
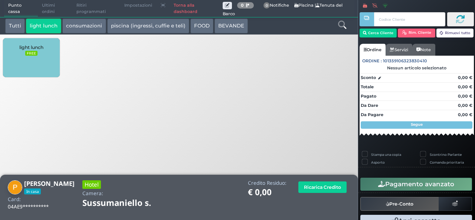
click at [34, 47] on span "light lunch" at bounding box center [31, 48] width 24 height 6
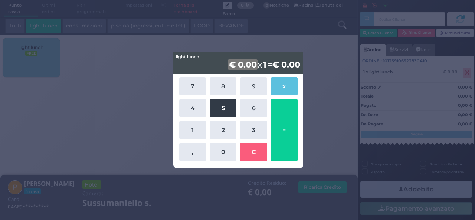
click at [222, 112] on button "5" at bounding box center [223, 108] width 27 height 18
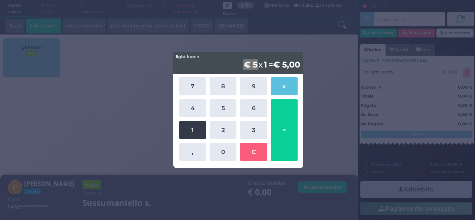
click at [188, 133] on button "1" at bounding box center [192, 130] width 27 height 18
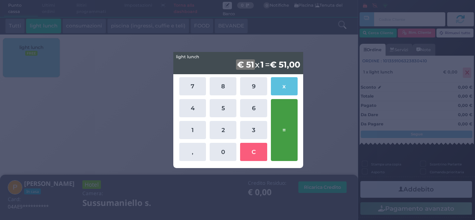
click at [285, 144] on button "=" at bounding box center [284, 130] width 27 height 62
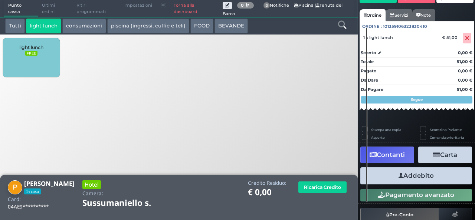
scroll to position [50, 0]
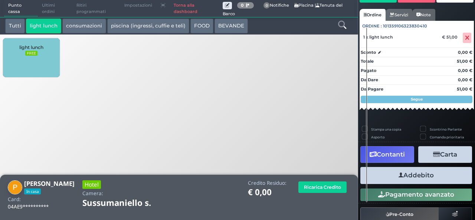
click at [429, 181] on button "Addebito" at bounding box center [416, 175] width 112 height 17
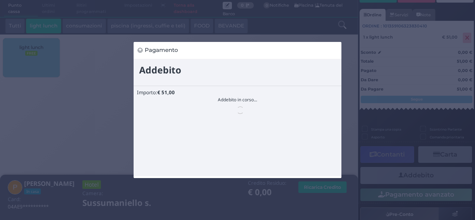
scroll to position [0, 0]
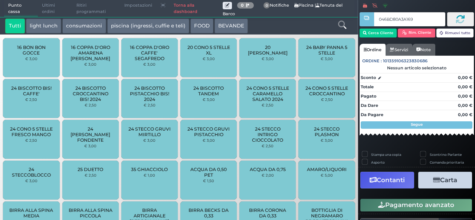
type input "046BD80A3A1691"
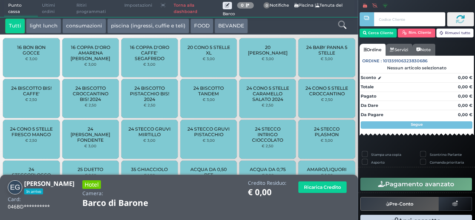
click at [341, 23] on icon at bounding box center [342, 25] width 8 height 8
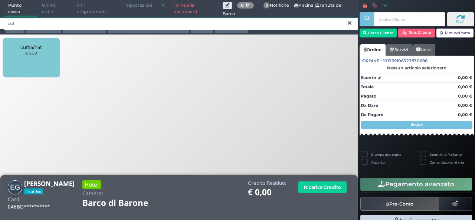
type input "cuf"
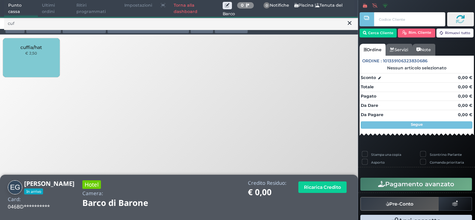
click at [34, 61] on div "cuffia/hat € 2,50" at bounding box center [31, 57] width 56 height 39
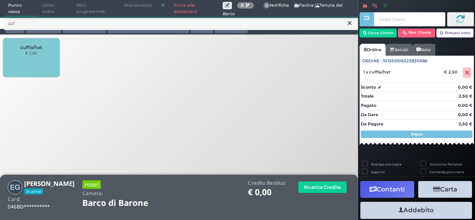
click at [34, 61] on div "cuffia/hat € 2,50" at bounding box center [31, 57] width 56 height 39
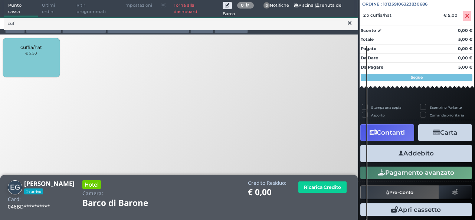
scroll to position [82, 0]
click at [414, 154] on button "Addebito" at bounding box center [416, 153] width 112 height 17
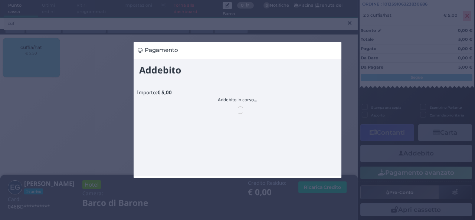
scroll to position [0, 0]
